Goal: Entertainment & Leisure: Consume media (video, audio)

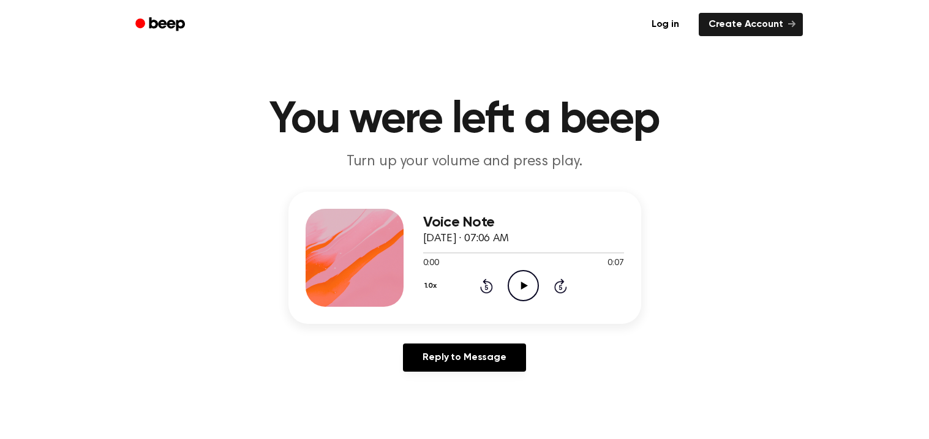
click at [512, 287] on icon "Play Audio" at bounding box center [523, 285] width 31 height 31
click at [499, 285] on div "1.0x Rewind 5 seconds Play Audio Skip 5 seconds" at bounding box center [523, 285] width 201 height 31
click at [515, 291] on icon "Play Audio" at bounding box center [523, 285] width 31 height 31
click at [508, 271] on icon "Play Audio" at bounding box center [523, 285] width 31 height 31
click at [514, 286] on icon "Play Audio" at bounding box center [523, 285] width 31 height 31
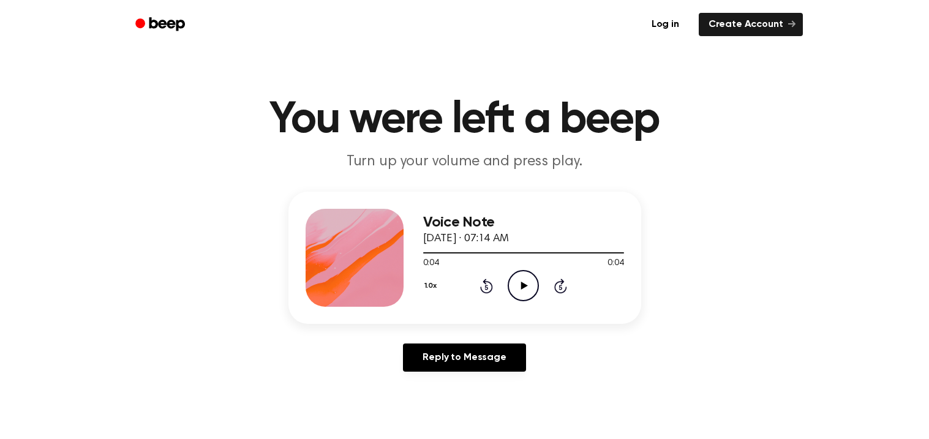
click at [519, 292] on icon "Play Audio" at bounding box center [523, 285] width 31 height 31
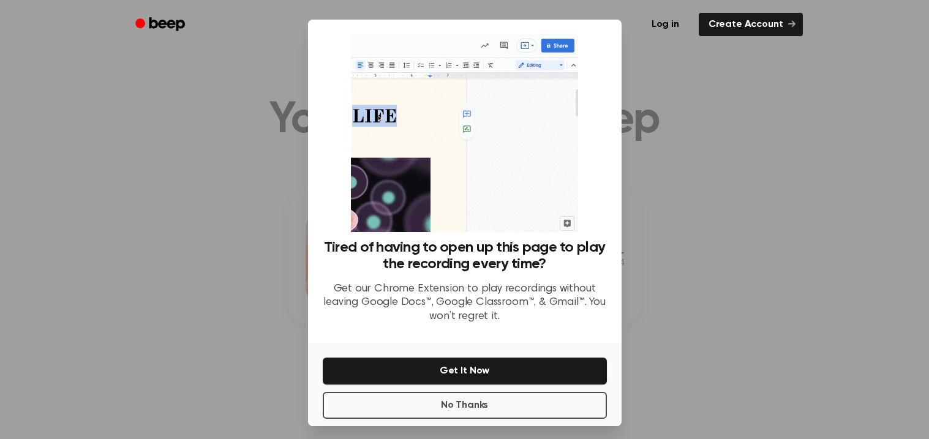
click at [696, 199] on div at bounding box center [464, 219] width 929 height 439
click at [445, 401] on button "No Thanks" at bounding box center [465, 405] width 284 height 27
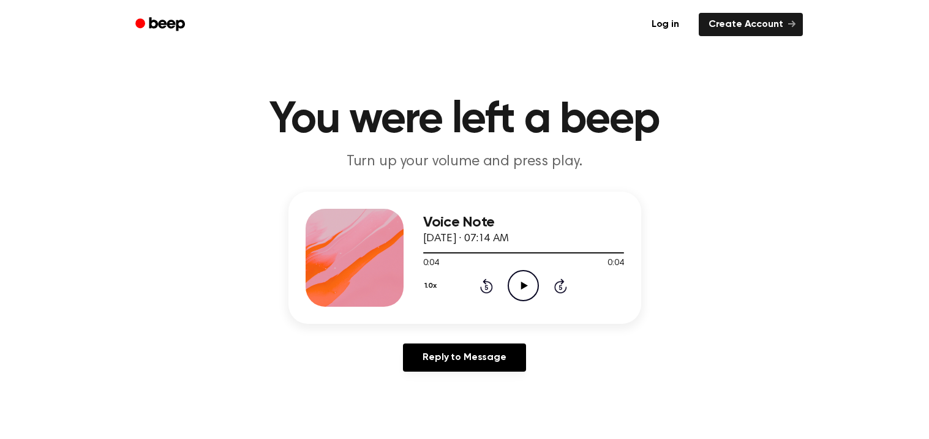
click at [530, 280] on icon "Play Audio" at bounding box center [523, 285] width 31 height 31
click at [519, 277] on icon "Play Audio" at bounding box center [523, 285] width 31 height 31
click at [529, 290] on icon "Play Audio" at bounding box center [523, 285] width 31 height 31
